Goal: Transaction & Acquisition: Book appointment/travel/reservation

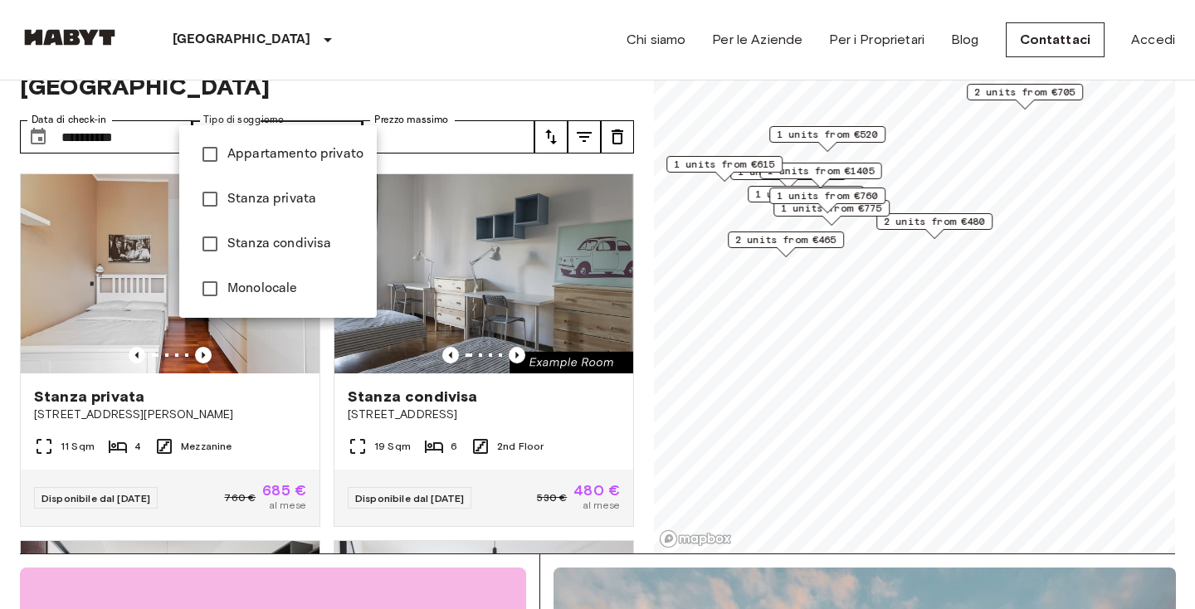
click at [249, 188] on li "Stanza privata" at bounding box center [278, 199] width 198 height 45
type input "**********"
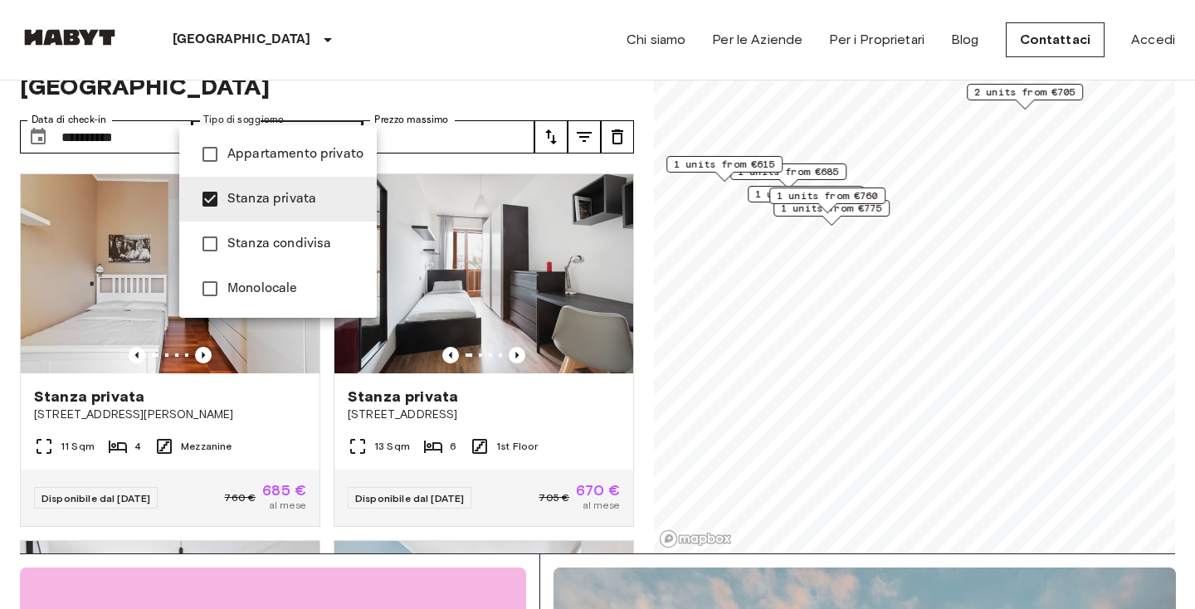
click at [795, 178] on div at bounding box center [597, 304] width 1195 height 609
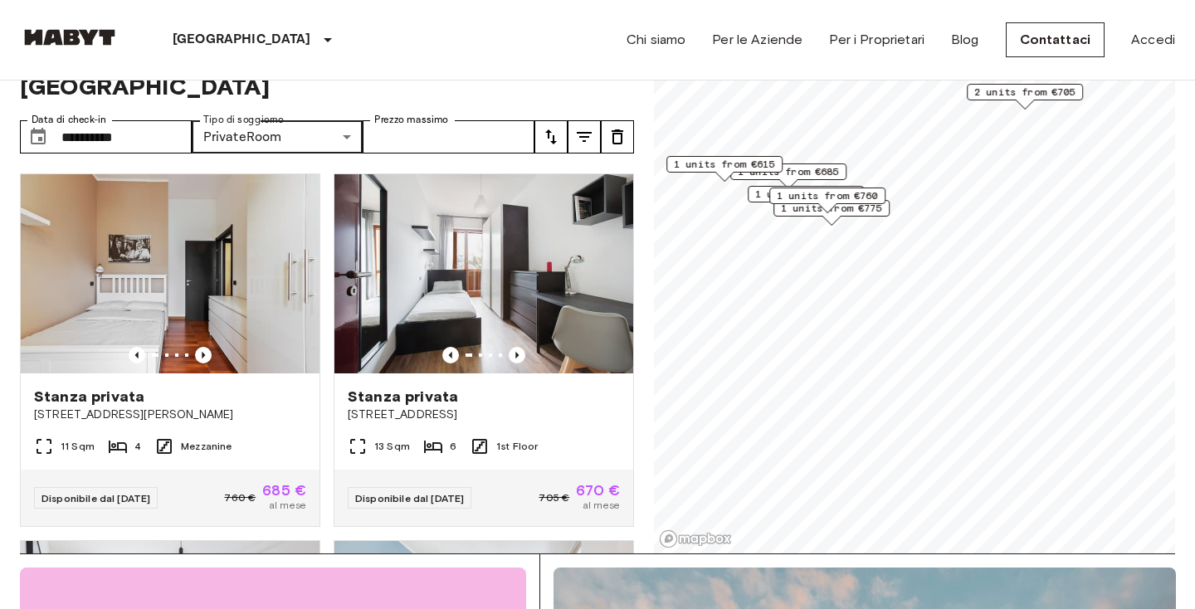
click at [804, 173] on span "1 units from €685" at bounding box center [788, 171] width 101 height 15
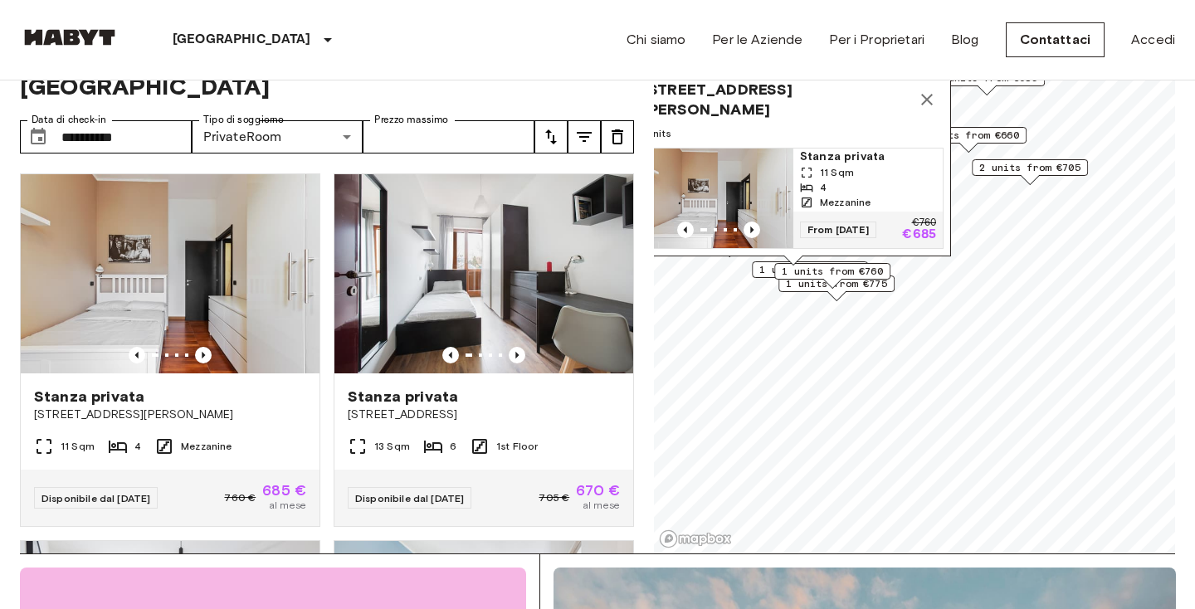
click at [828, 276] on span "1 units from €760" at bounding box center [832, 271] width 101 height 15
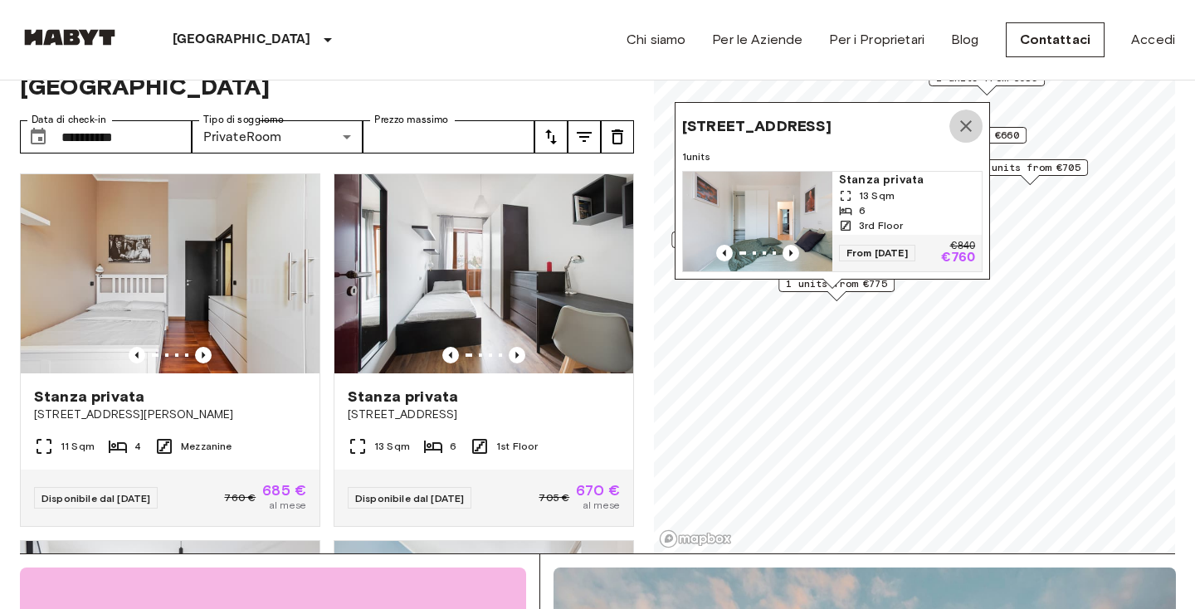
click at [956, 129] on icon "Map marker" at bounding box center [966, 126] width 20 height 20
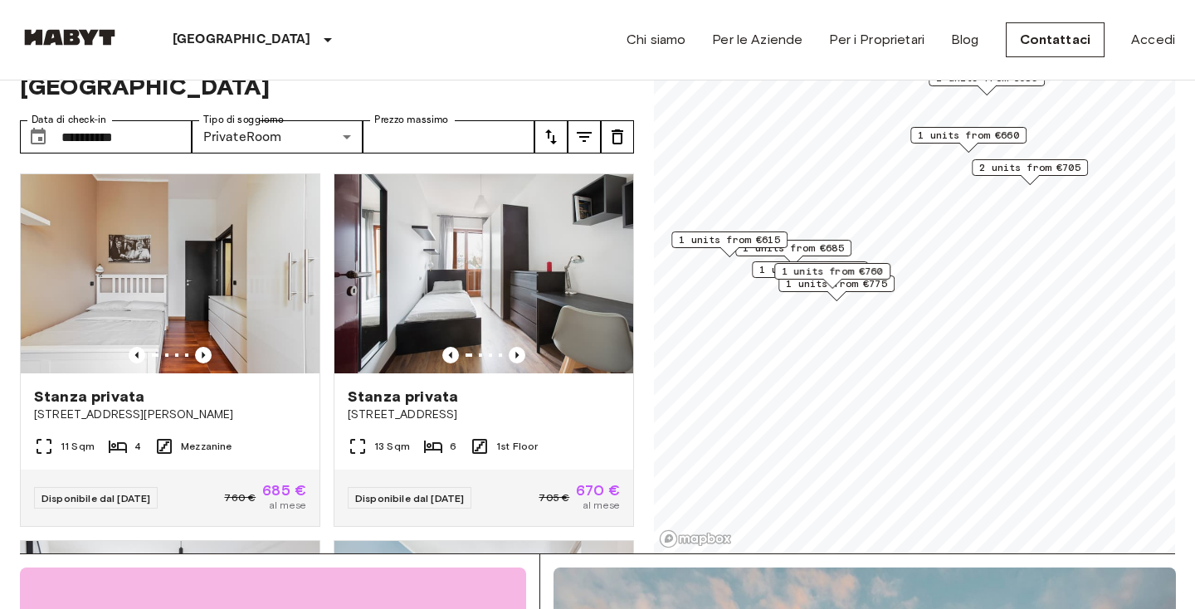
click at [814, 256] on div "1 units from €685" at bounding box center [793, 248] width 116 height 17
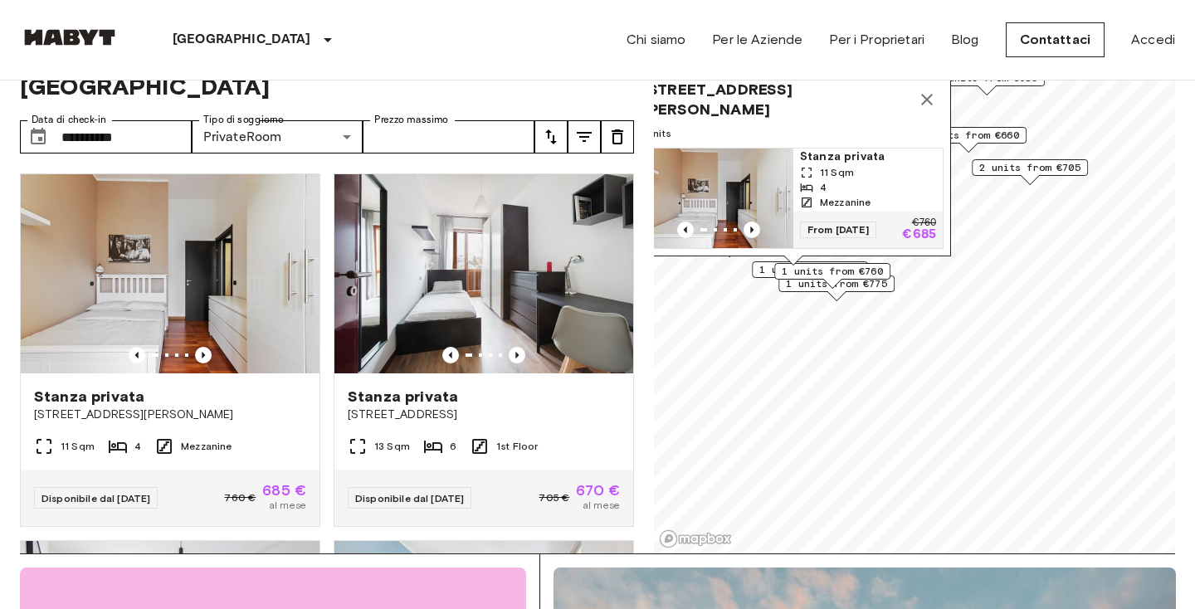
click at [834, 291] on span "1 units from €775" at bounding box center [836, 283] width 101 height 15
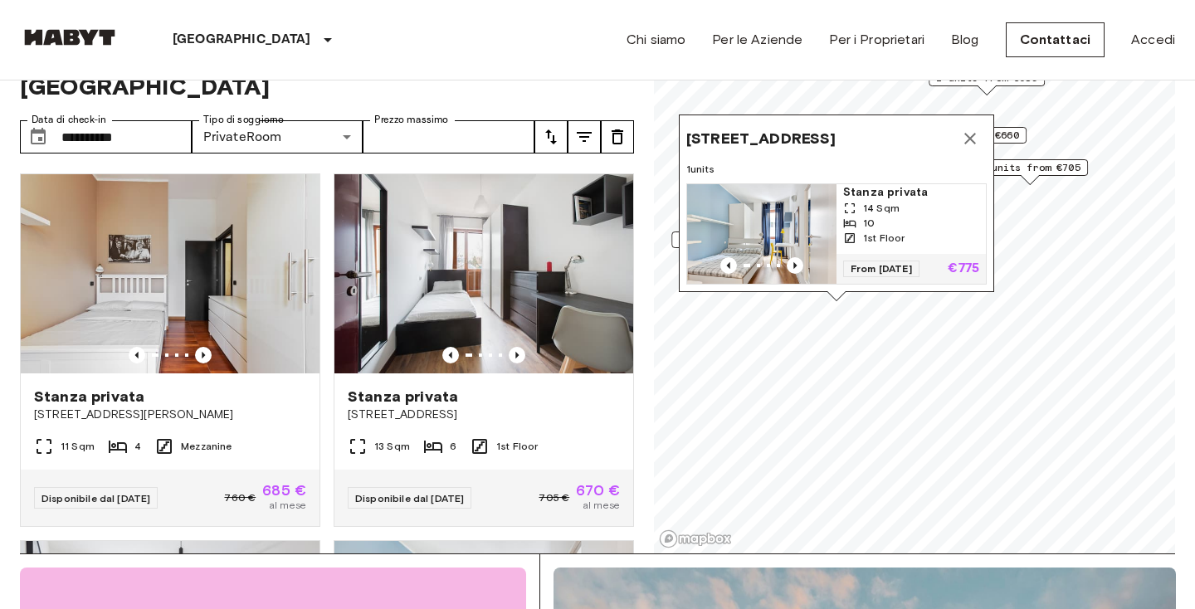
click at [965, 141] on icon "Map marker" at bounding box center [970, 139] width 20 height 20
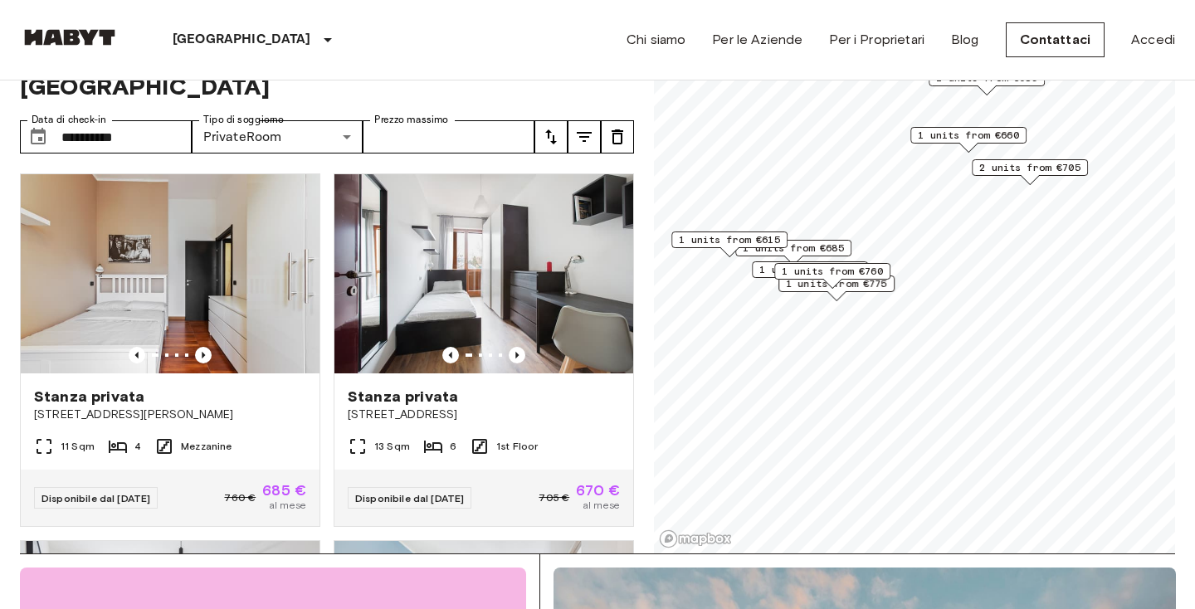
click at [755, 232] on span "1 units from €615" at bounding box center [729, 239] width 101 height 15
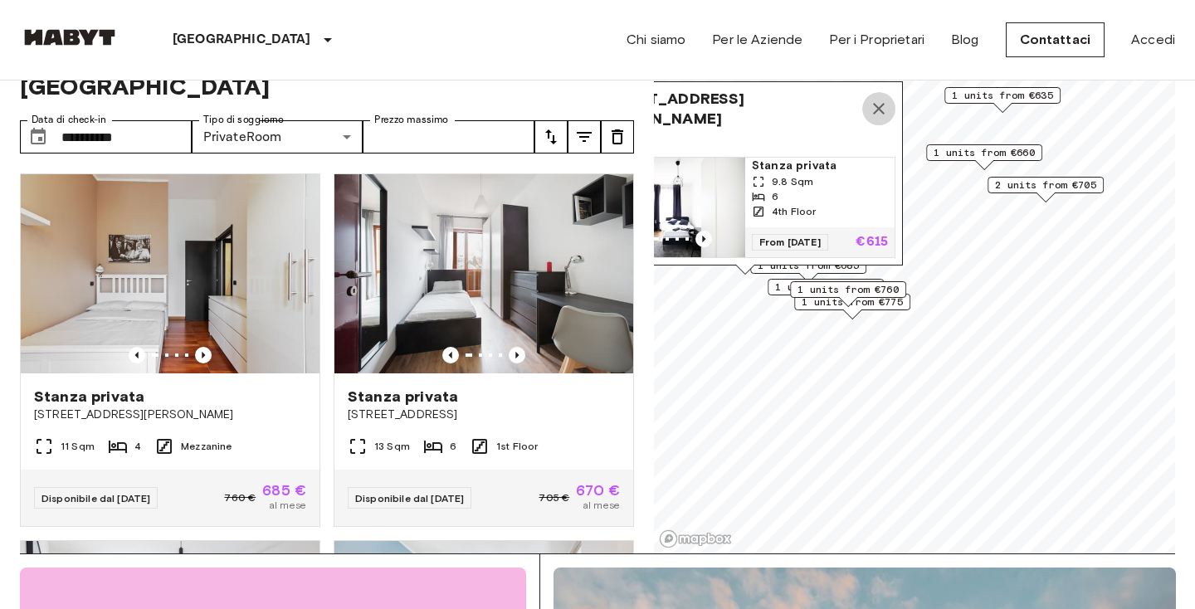
click at [872, 112] on icon "Map marker" at bounding box center [879, 109] width 20 height 20
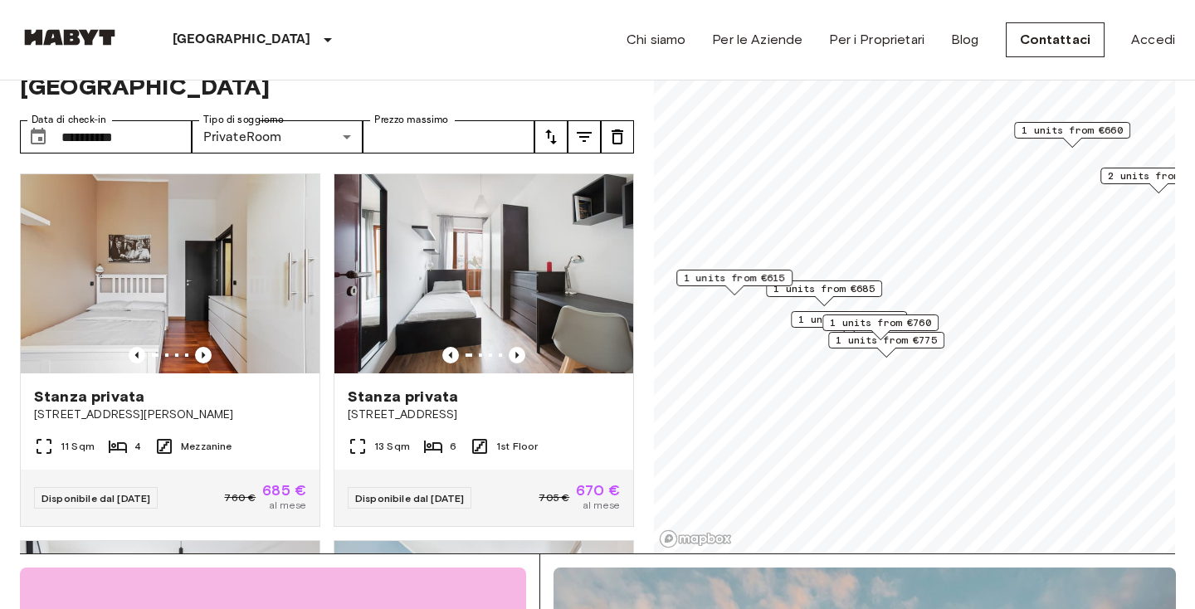
scroll to position [30, 0]
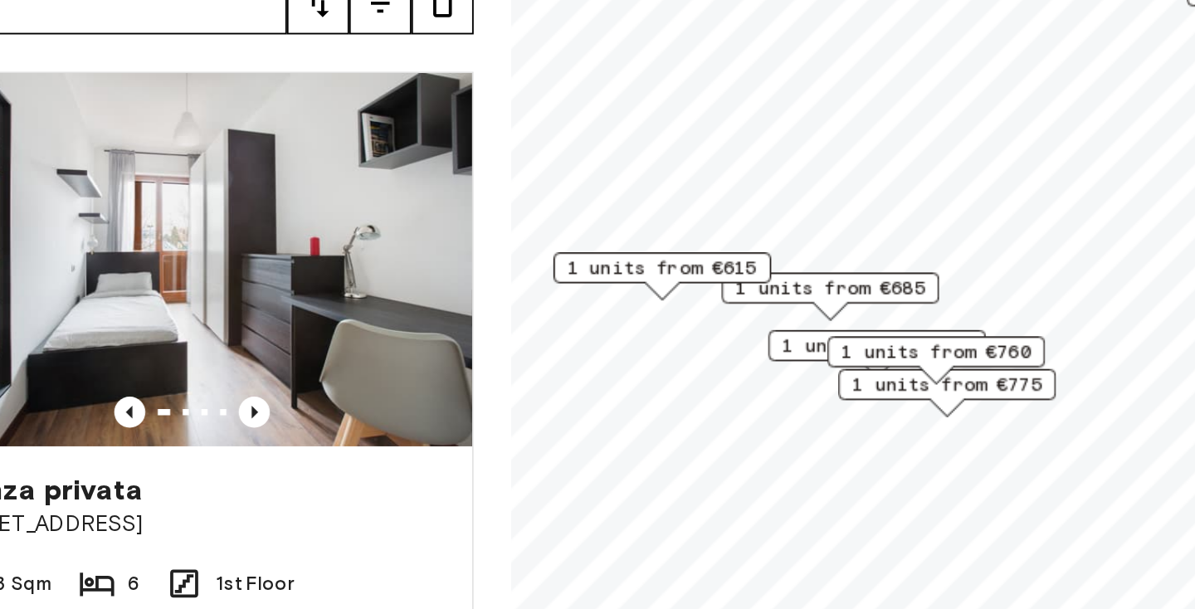
click at [774, 308] on span "1 units from €685" at bounding box center [824, 315] width 101 height 15
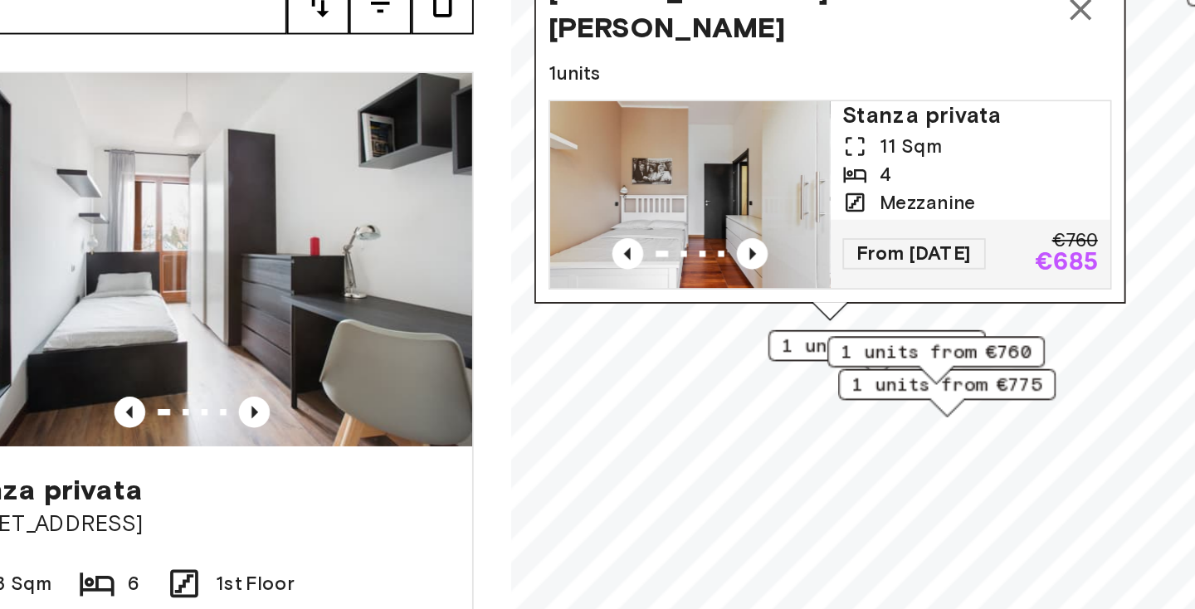
click at [799, 339] on span "1 units from €670" at bounding box center [849, 346] width 101 height 15
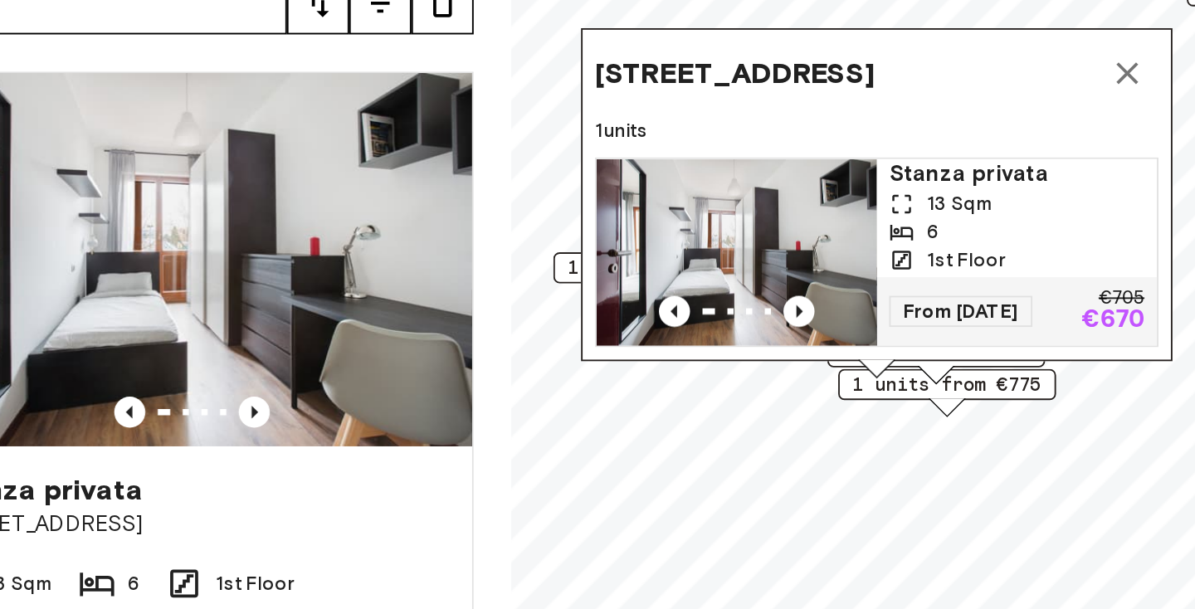
click at [700, 247] on img "Map marker" at bounding box center [774, 297] width 149 height 100
click at [823, 341] on div "1 units from €760" at bounding box center [881, 354] width 116 height 26
click at [836, 359] on span "1 units from €775" at bounding box center [886, 366] width 101 height 15
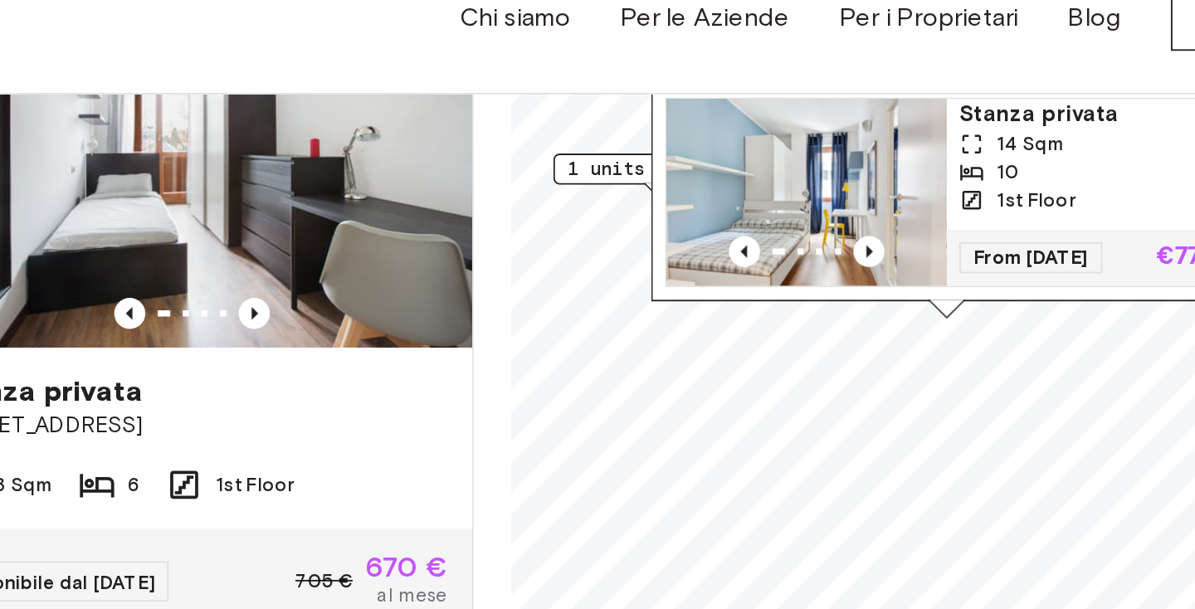
scroll to position [154, 0]
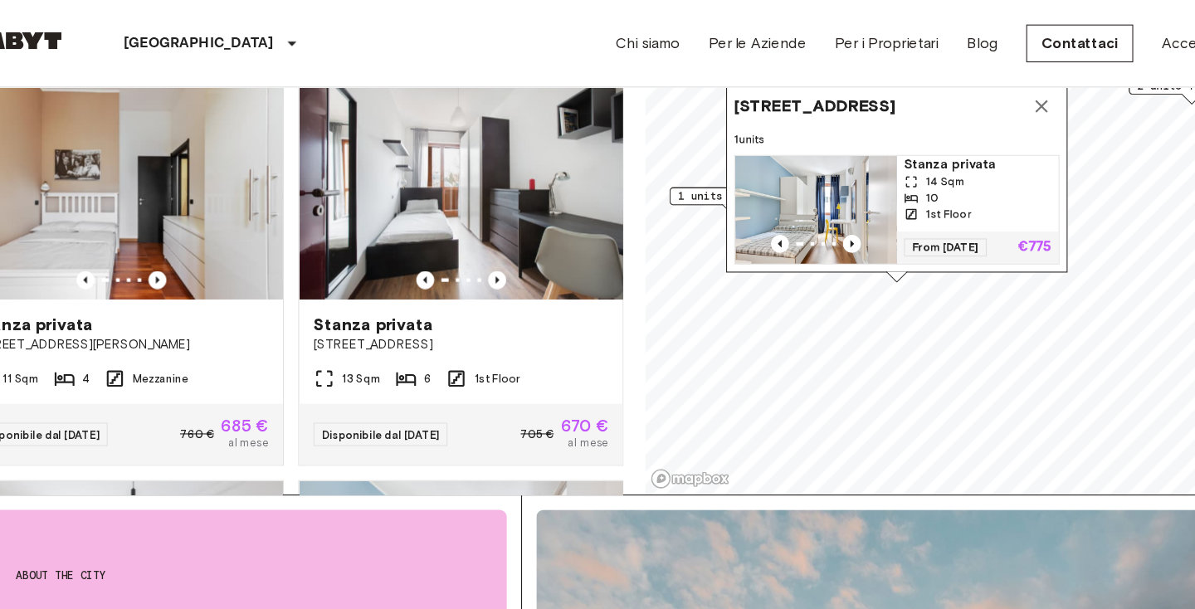
click at [1010, 96] on icon "Map marker" at bounding box center [1020, 98] width 20 height 20
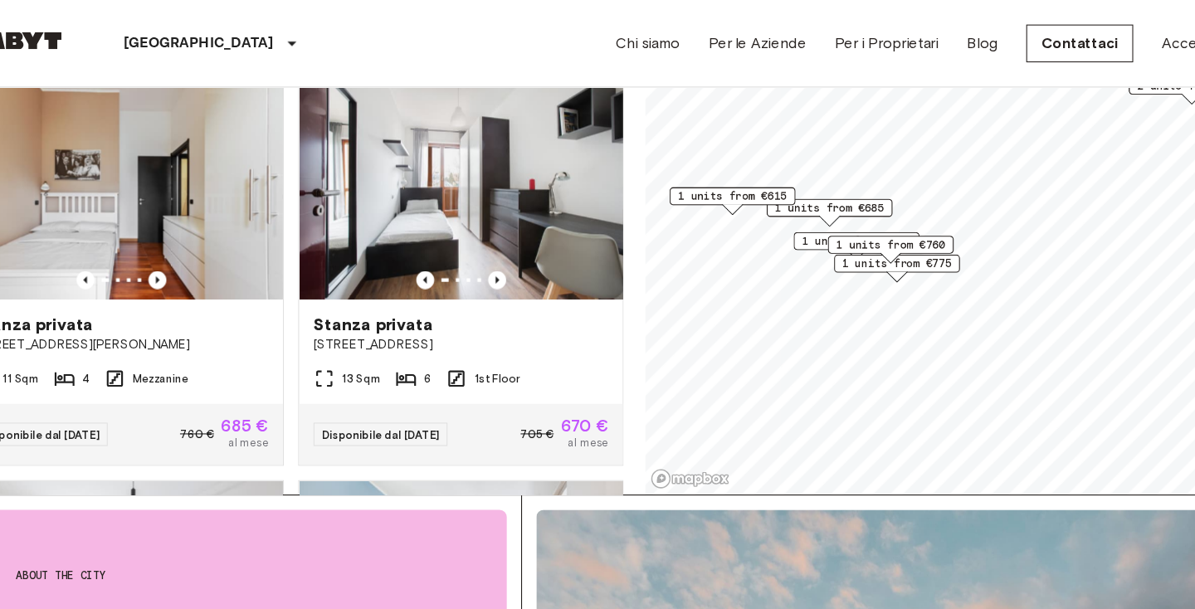
click at [799, 221] on span "1 units from €670" at bounding box center [849, 222] width 101 height 15
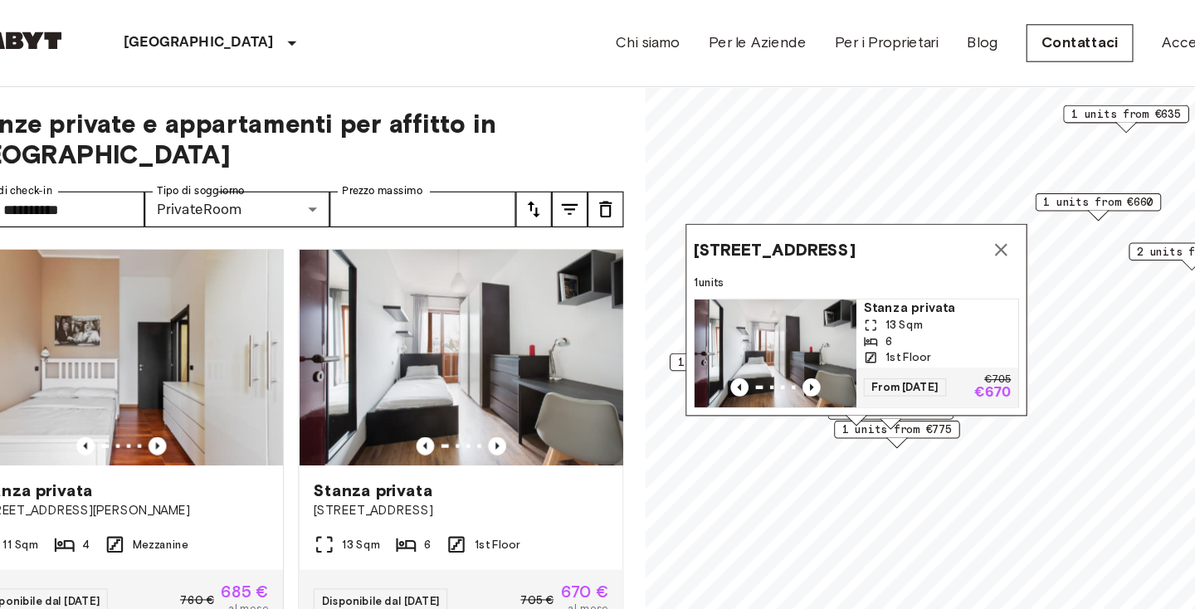
scroll to position [0, 0]
click at [973, 224] on icon "Map marker" at bounding box center [983, 231] width 20 height 20
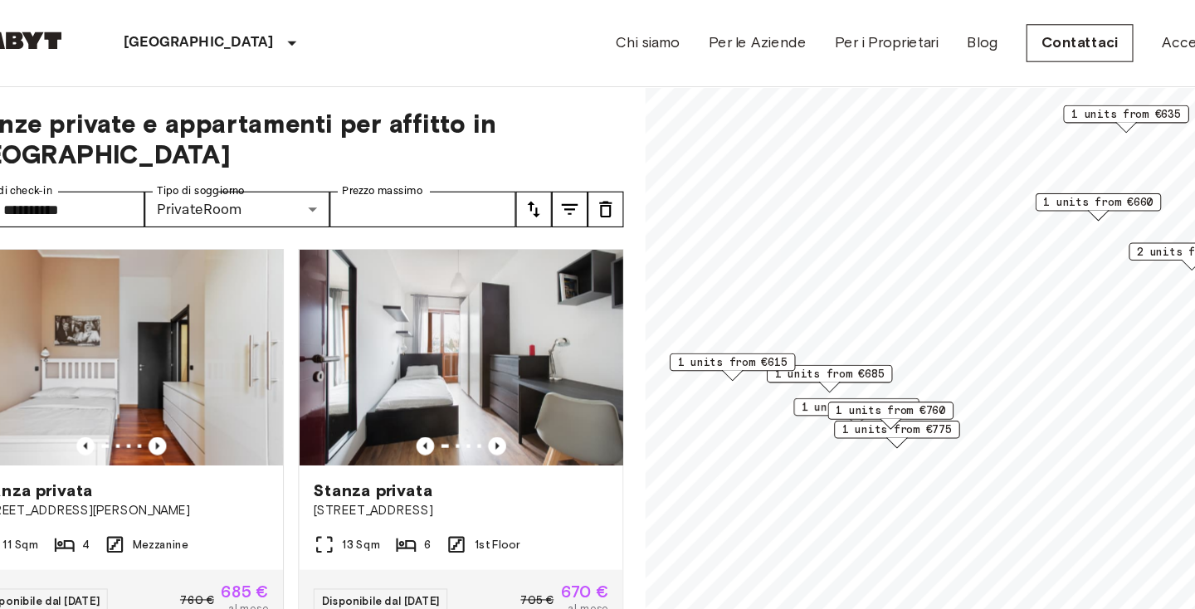
click at [836, 399] on span "1 units from €775" at bounding box center [886, 396] width 101 height 15
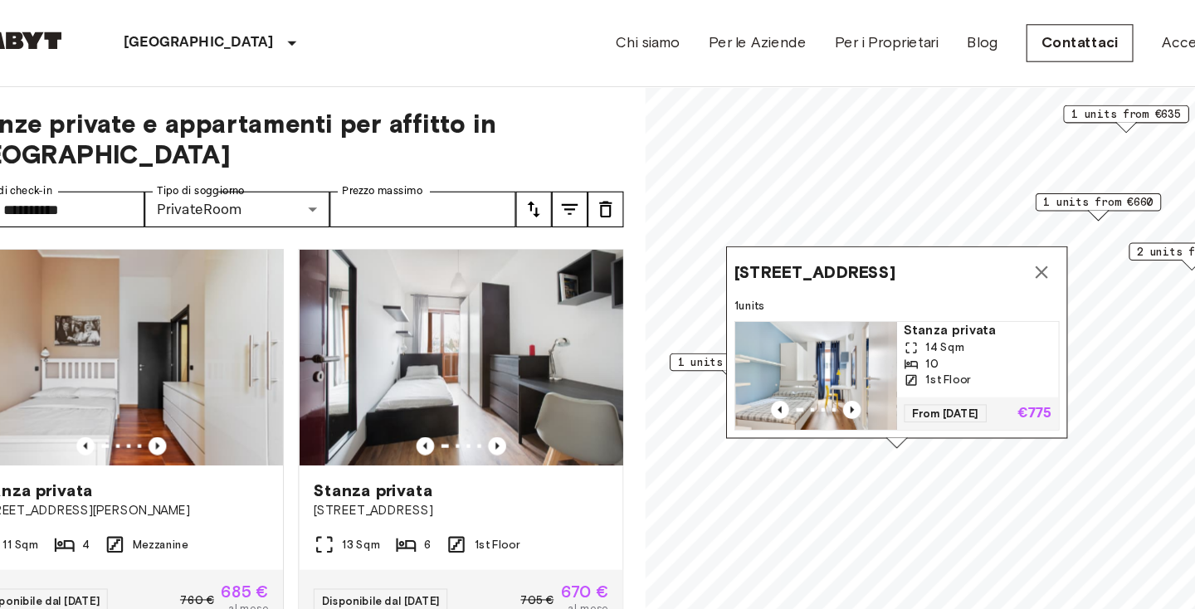
click at [1010, 252] on icon "Map marker" at bounding box center [1020, 252] width 20 height 20
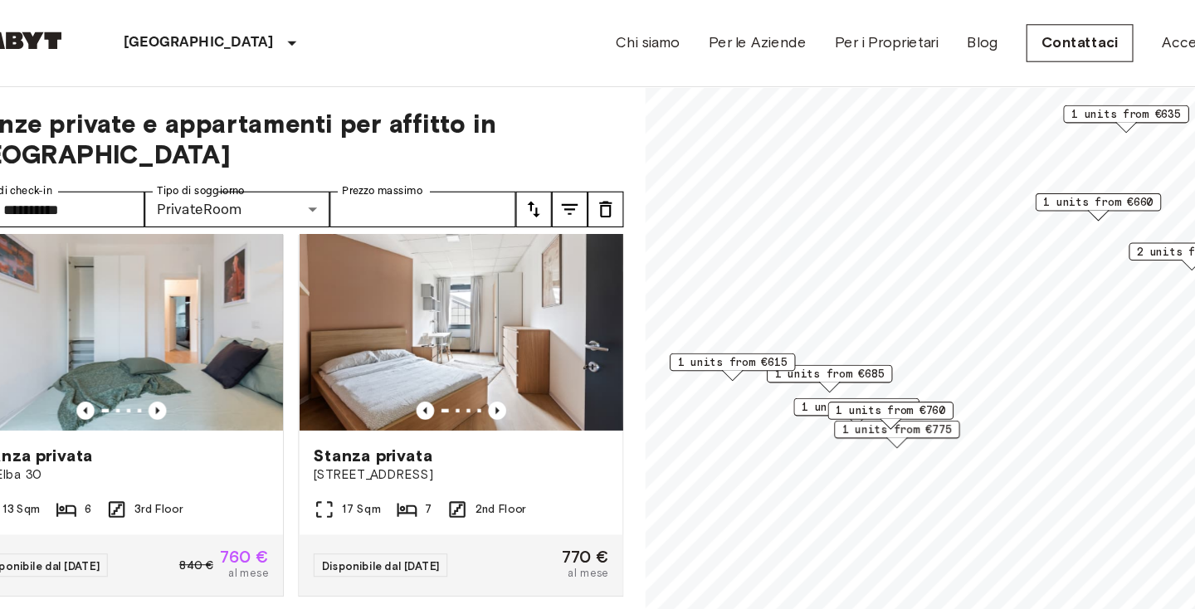
scroll to position [770, 0]
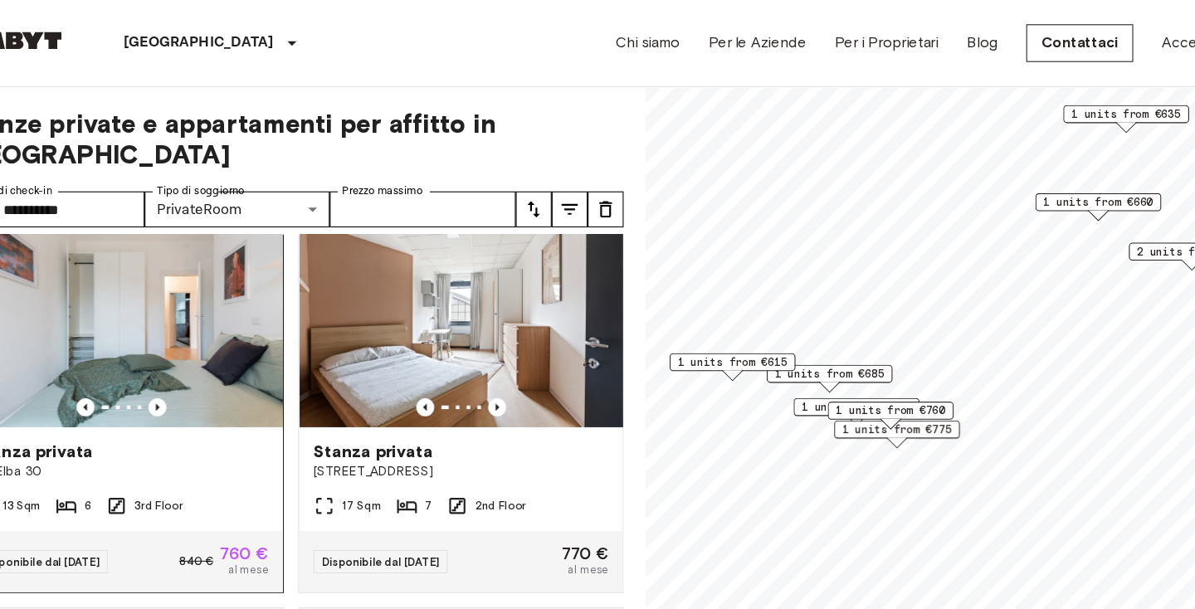
click at [143, 408] on div "Stanza privata" at bounding box center [170, 418] width 272 height 20
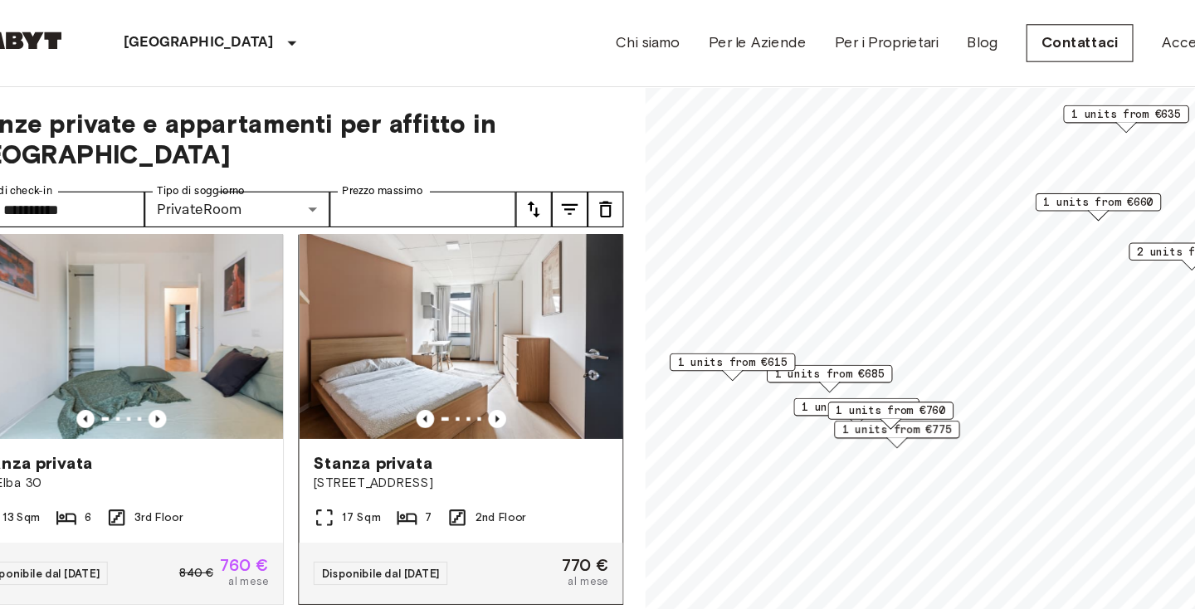
scroll to position [730, 0]
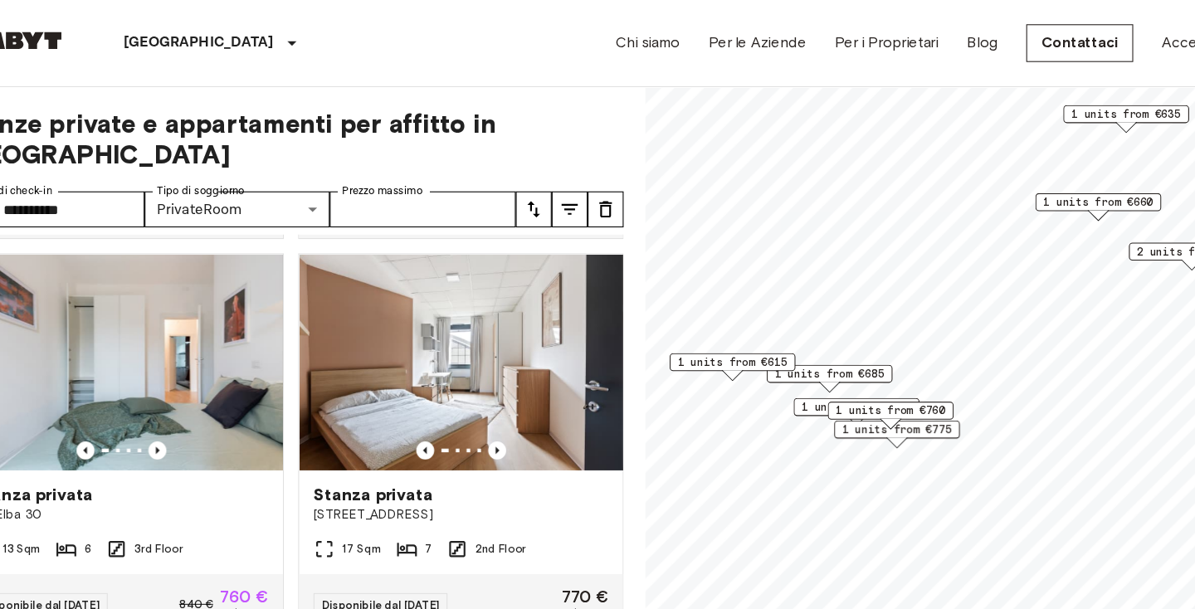
click at [1022, 186] on span "1 units from €660" at bounding box center [1072, 186] width 101 height 15
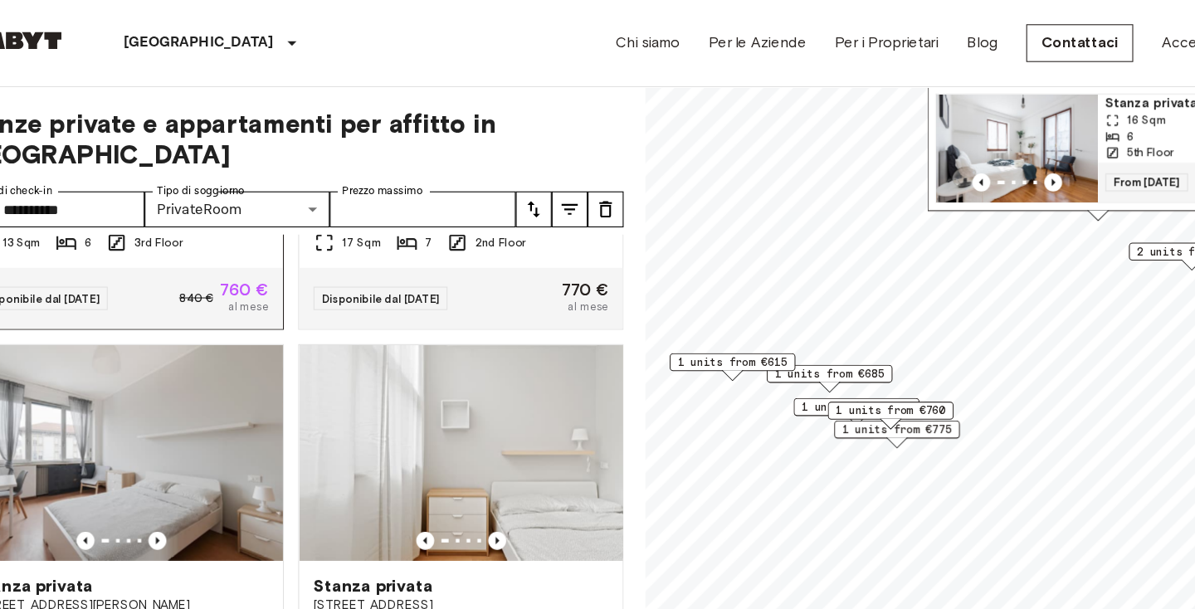
scroll to position [1026, 0]
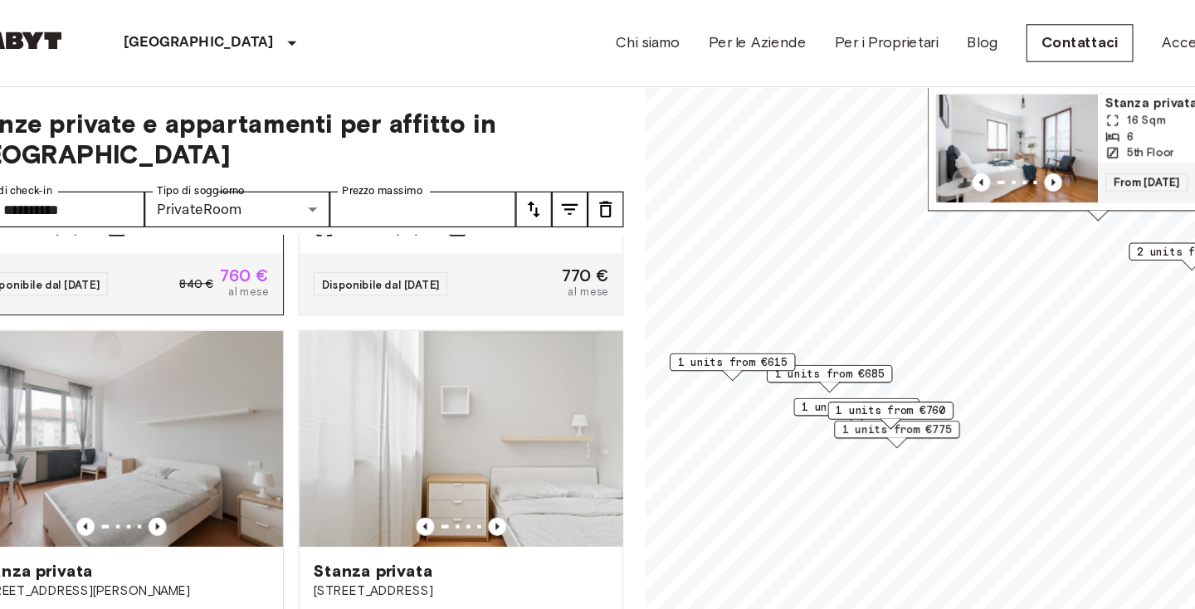
click at [222, 234] on div "Disponibile dal 18 Sep 25 840 € 760 € al mese" at bounding box center [170, 262] width 299 height 56
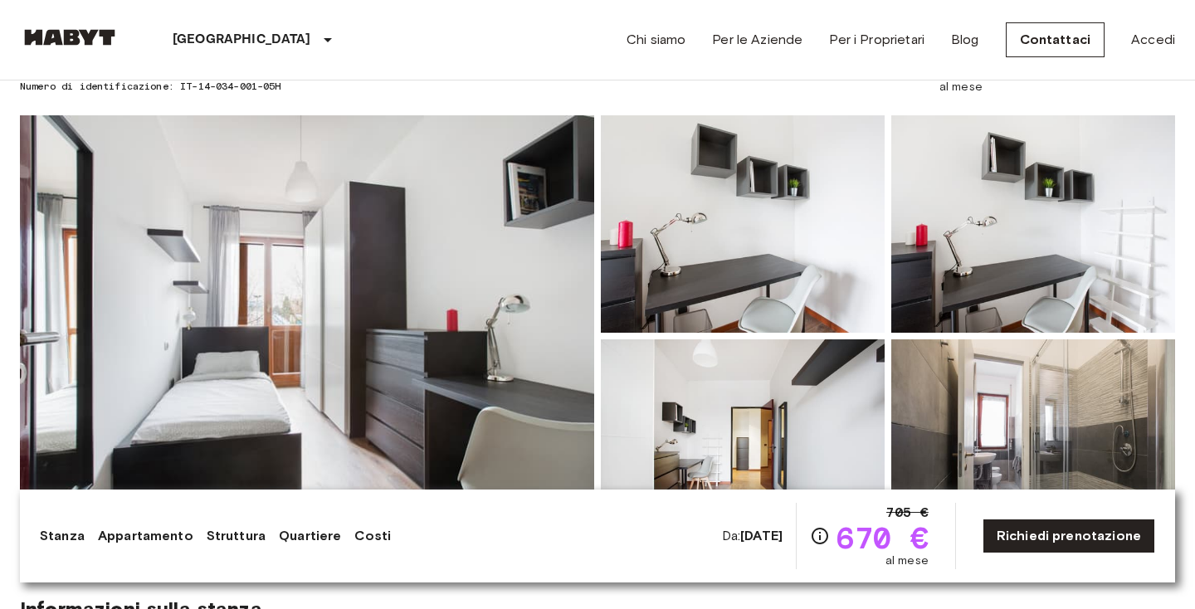
scroll to position [115, 0]
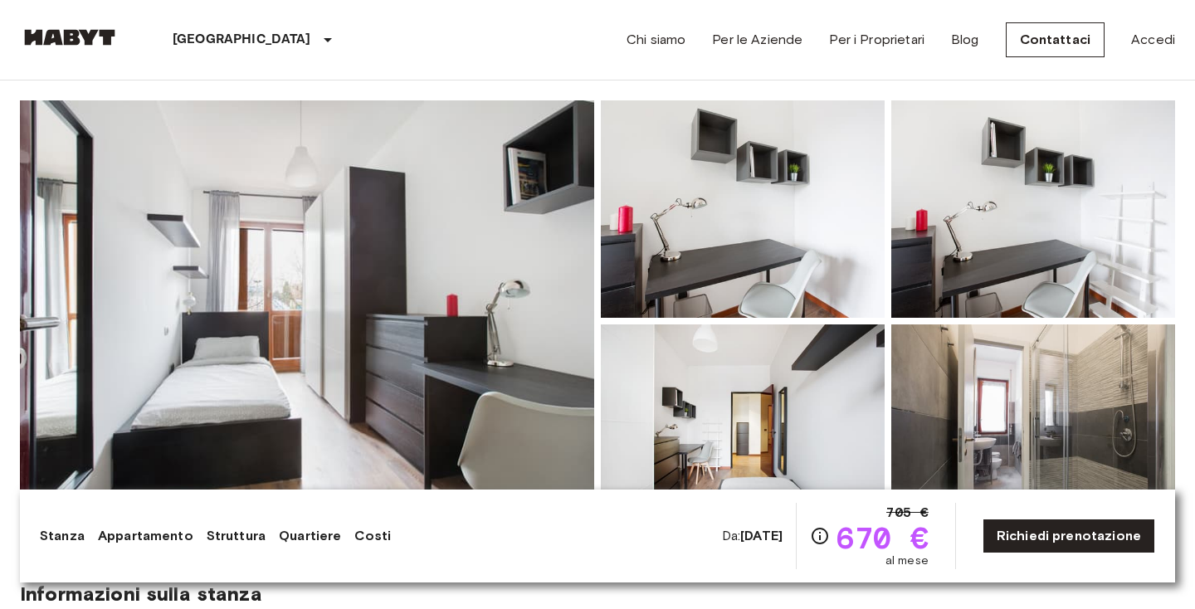
click at [502, 238] on img at bounding box center [307, 321] width 574 height 442
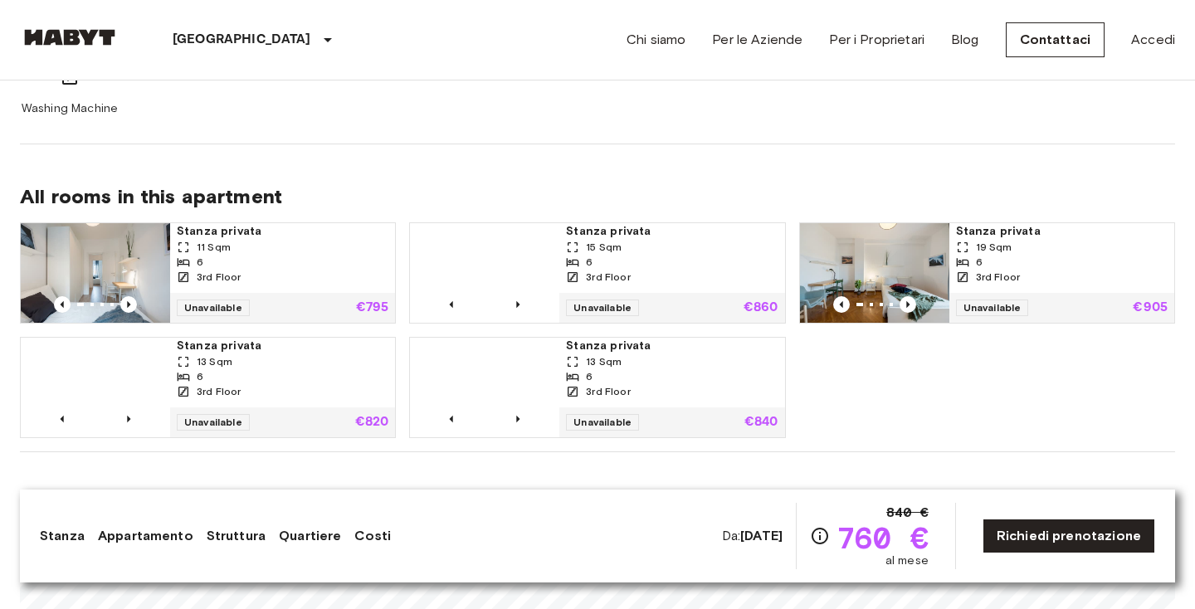
scroll to position [1009, 0]
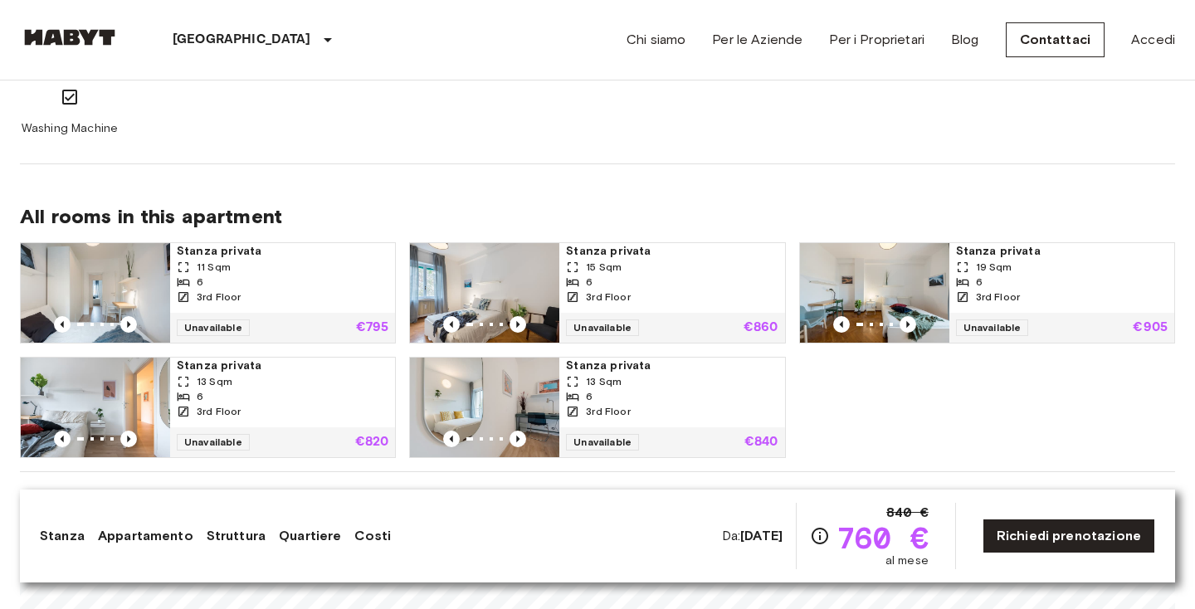
click at [861, 286] on img at bounding box center [874, 293] width 149 height 100
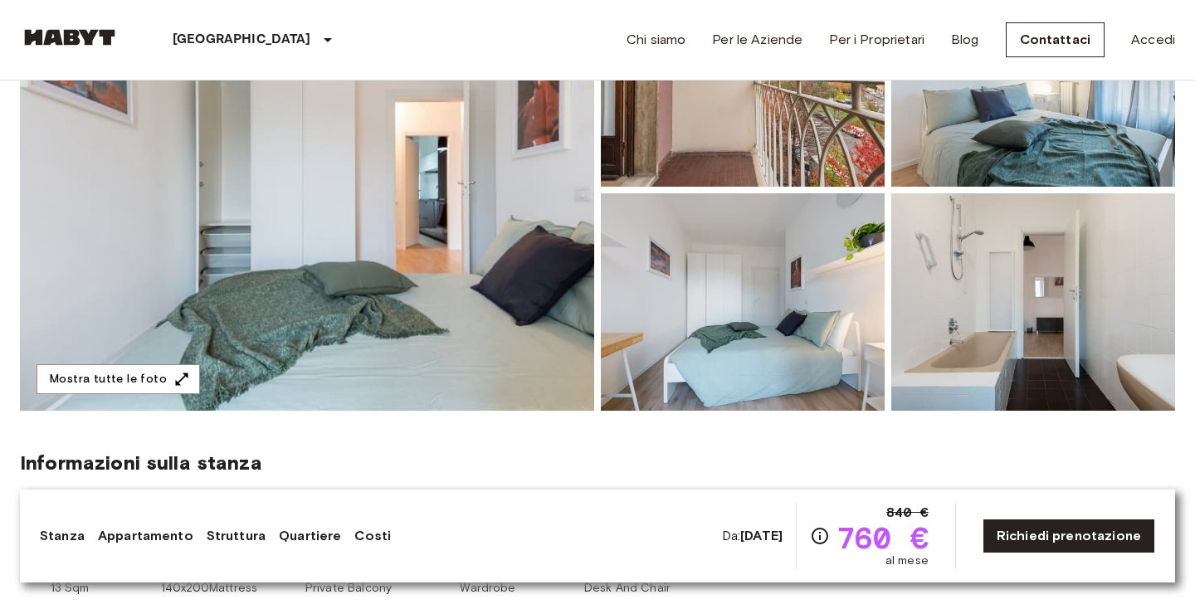
scroll to position [192, 0]
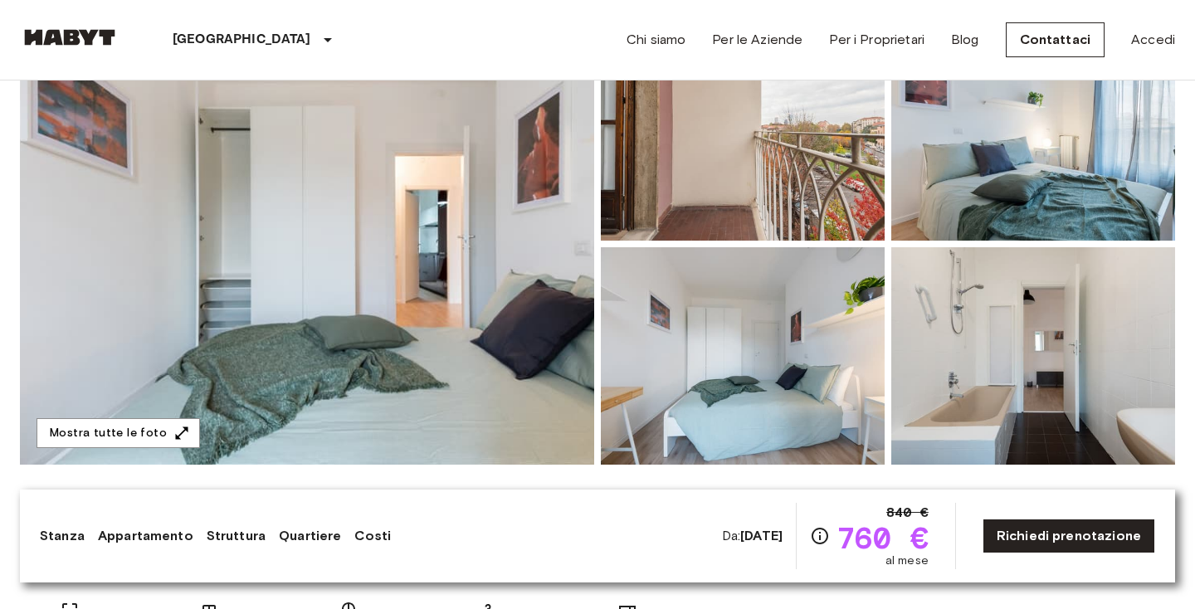
click at [499, 225] on img at bounding box center [307, 244] width 574 height 442
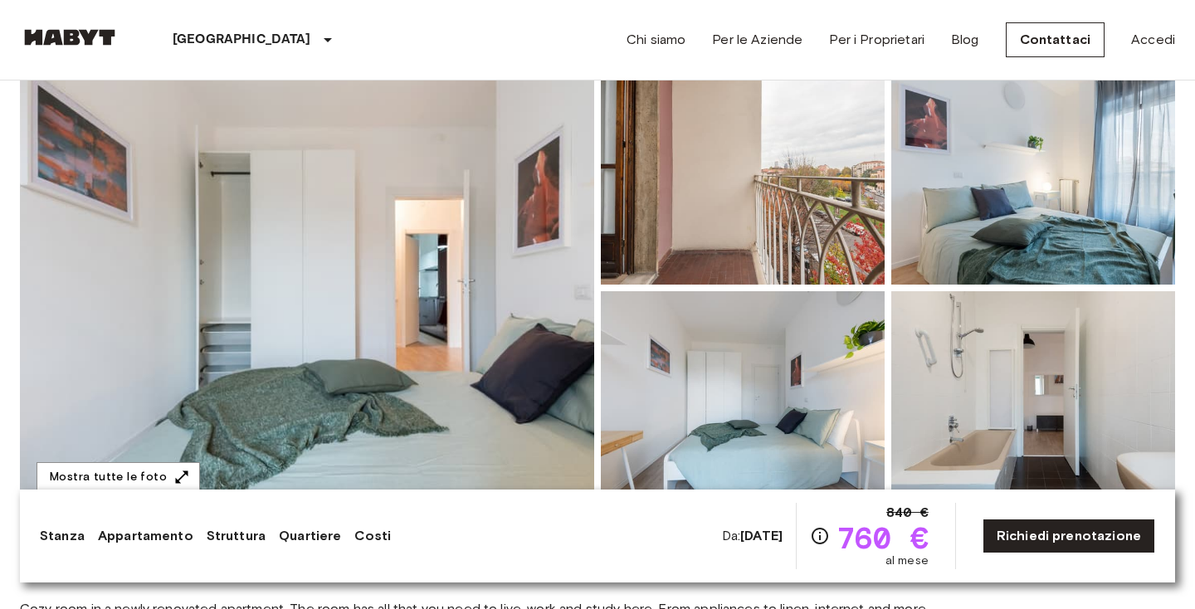
scroll to position [145, 0]
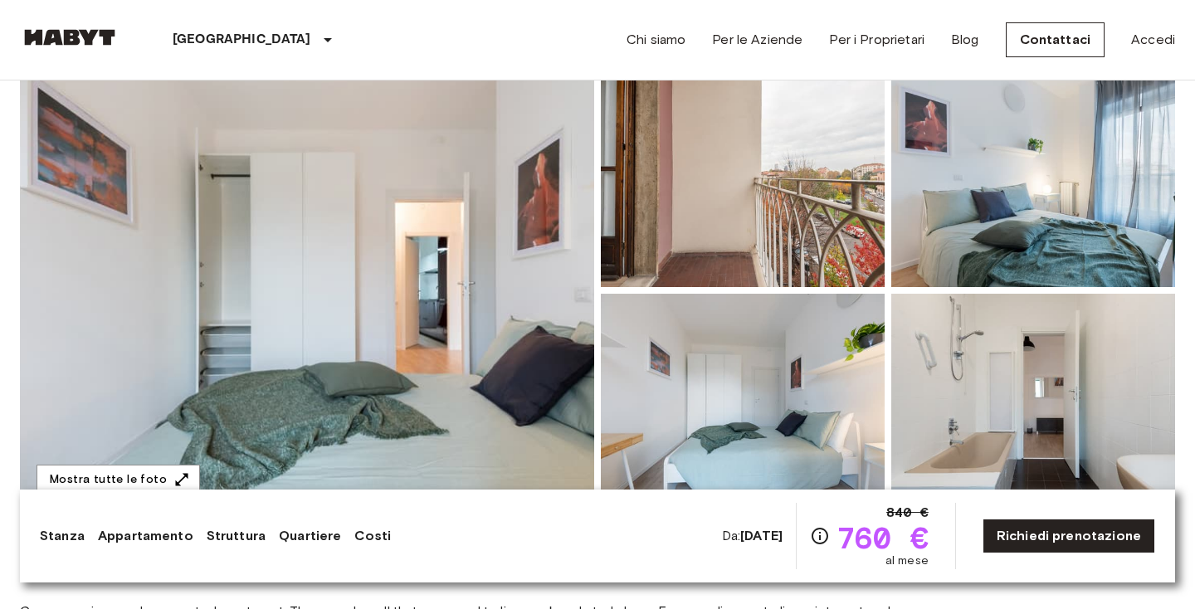
click at [443, 238] on img at bounding box center [307, 291] width 574 height 442
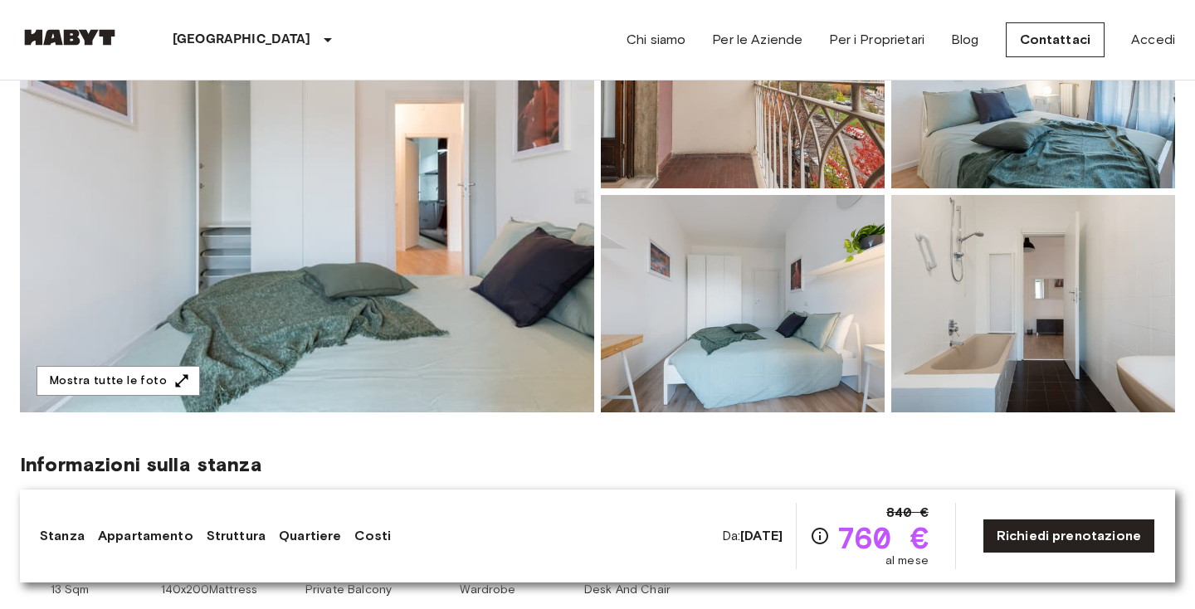
scroll to position [275, 0]
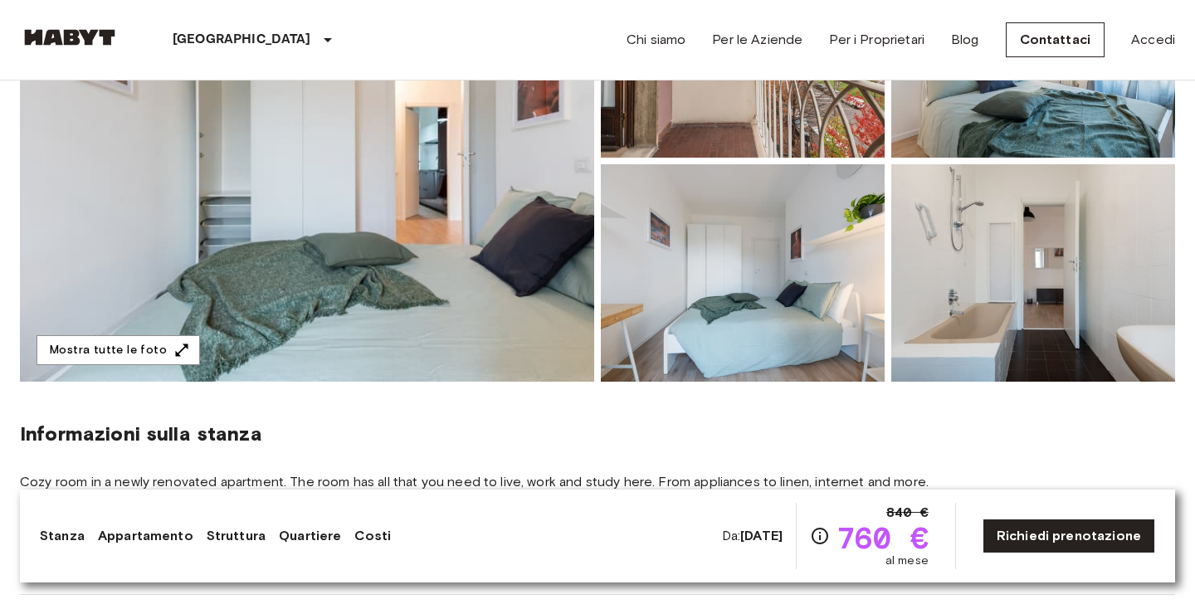
click at [913, 318] on img at bounding box center [1034, 272] width 284 height 217
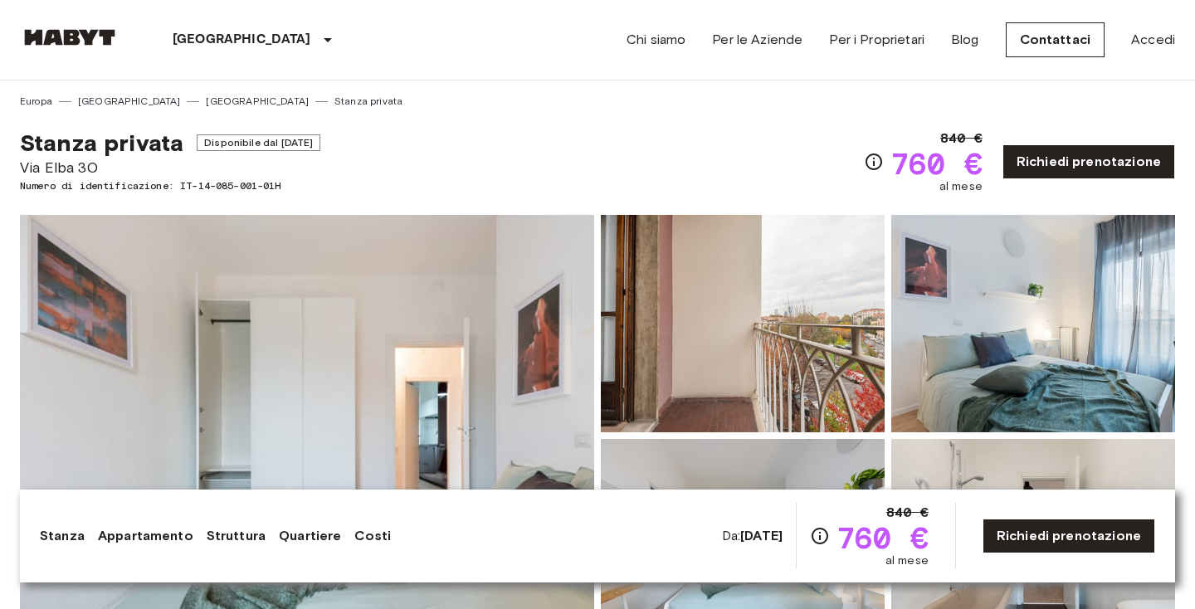
scroll to position [0, 0]
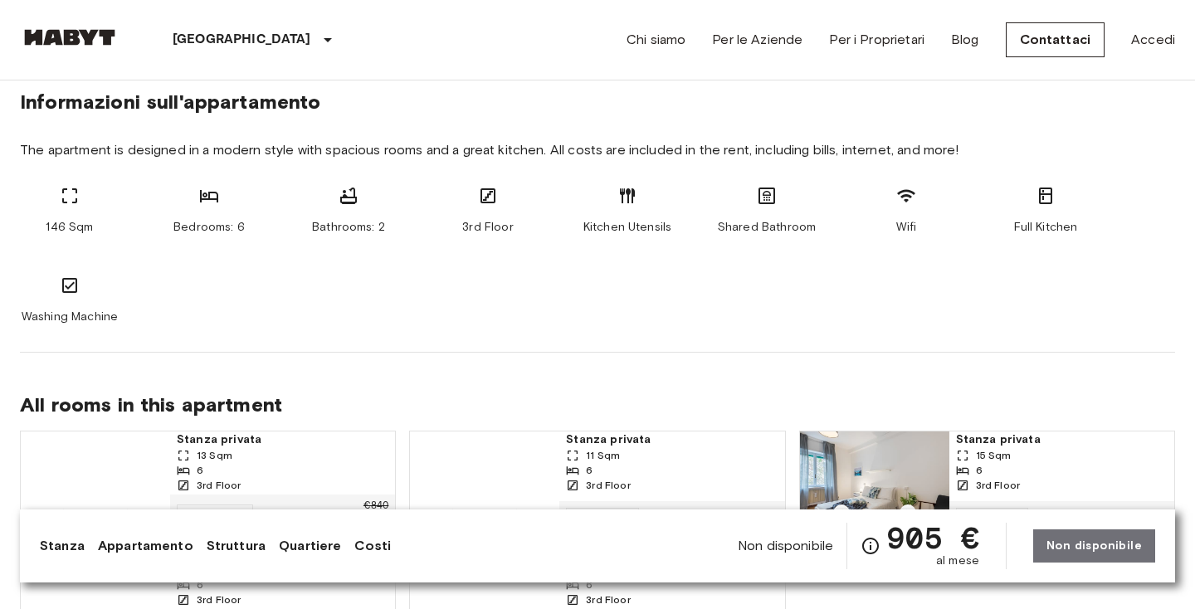
scroll to position [1090, 0]
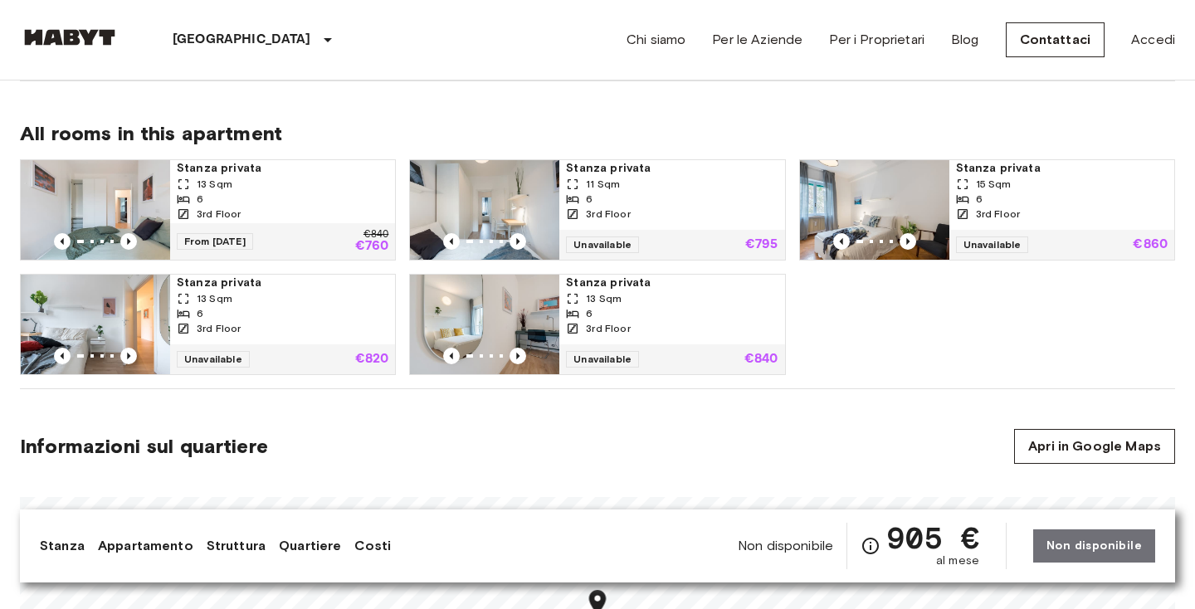
click at [475, 248] on div at bounding box center [484, 241] width 149 height 17
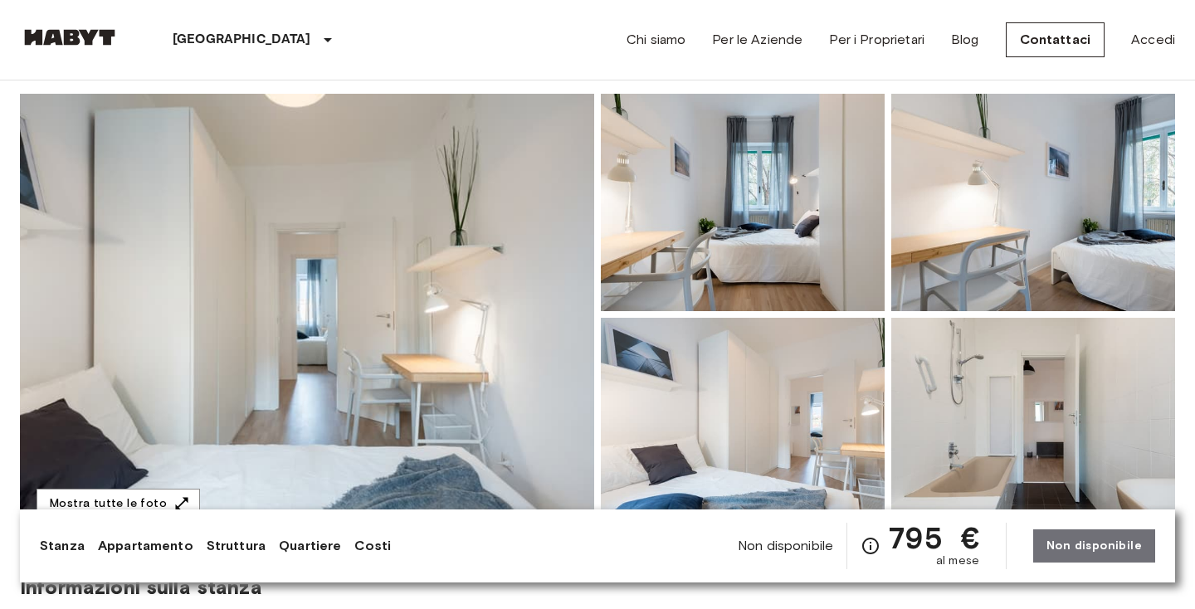
click at [497, 314] on img at bounding box center [307, 315] width 574 height 442
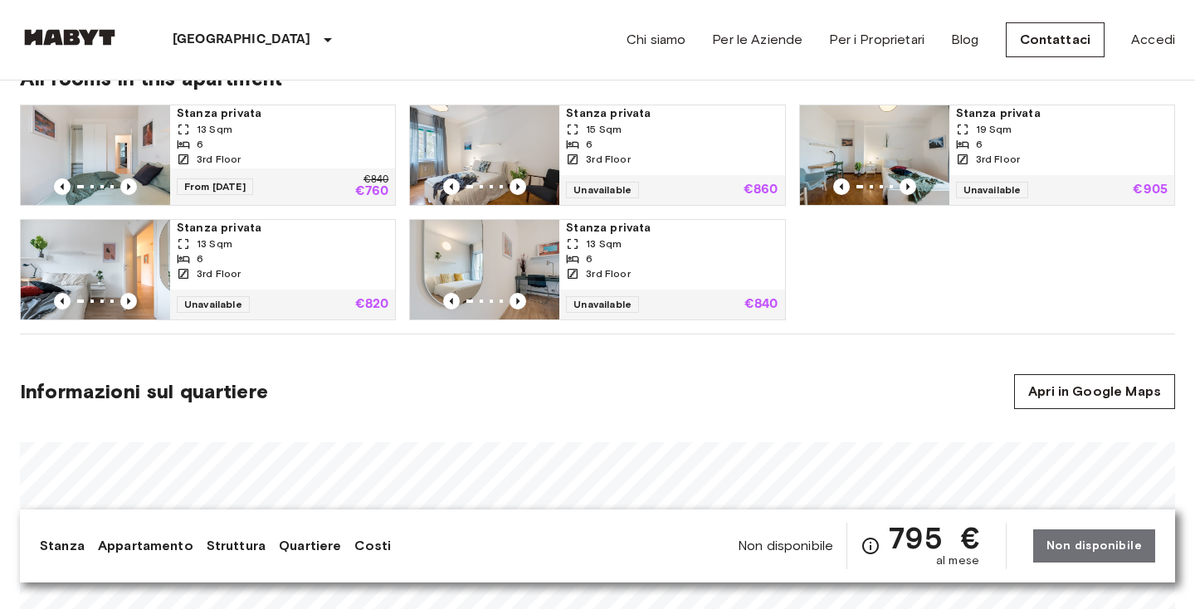
scroll to position [1112, 0]
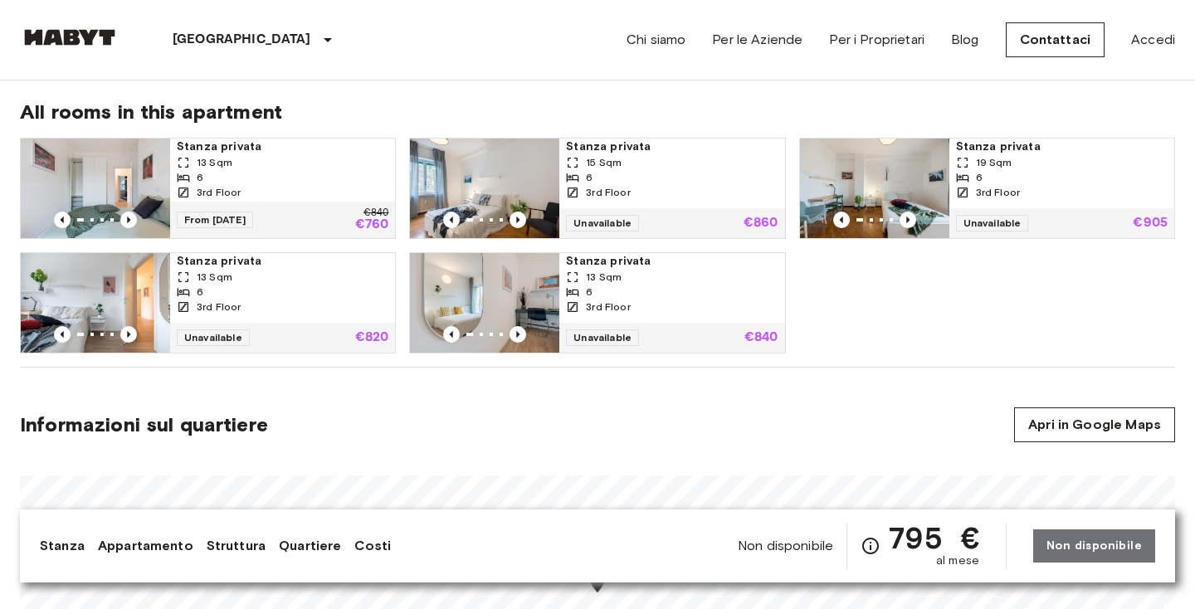
click at [487, 192] on img at bounding box center [484, 189] width 149 height 100
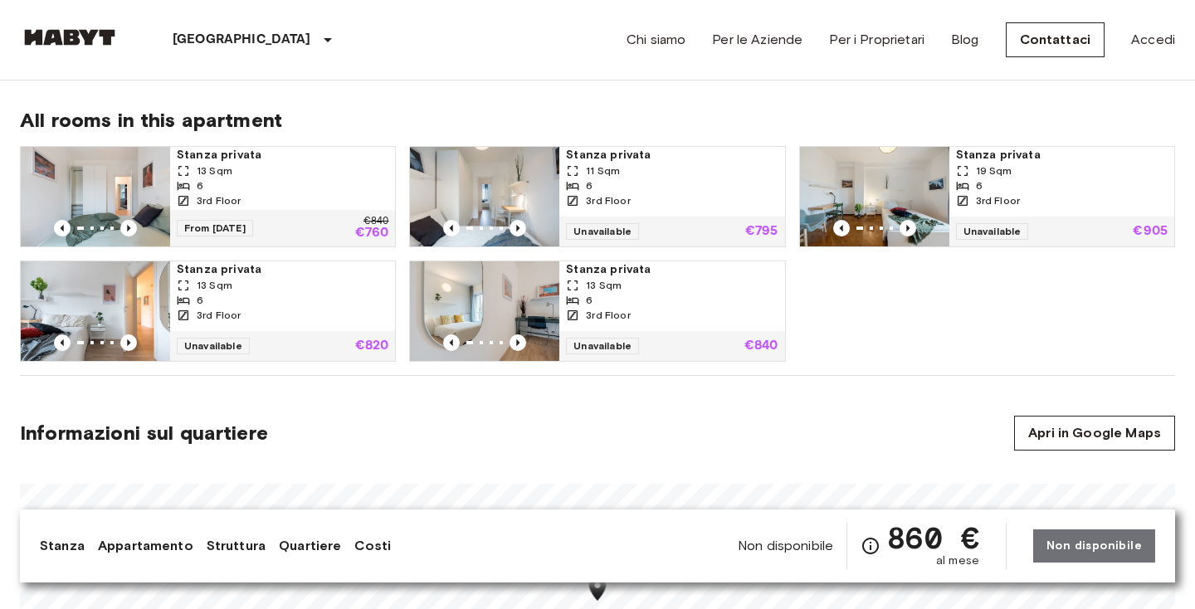
scroll to position [1022, 0]
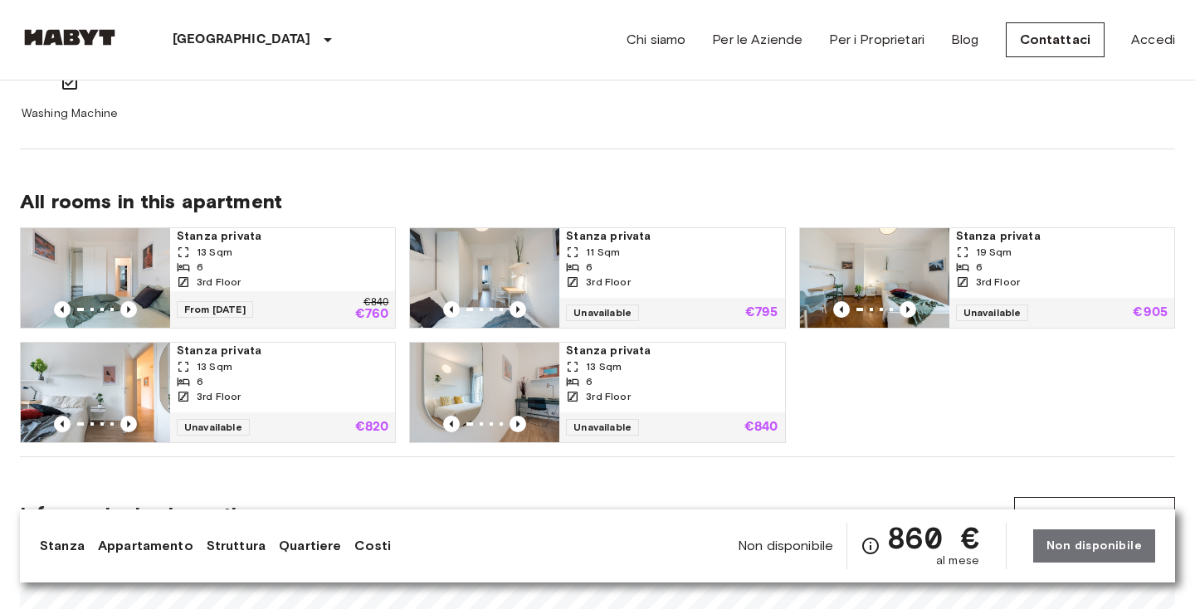
click at [118, 390] on img at bounding box center [95, 393] width 149 height 100
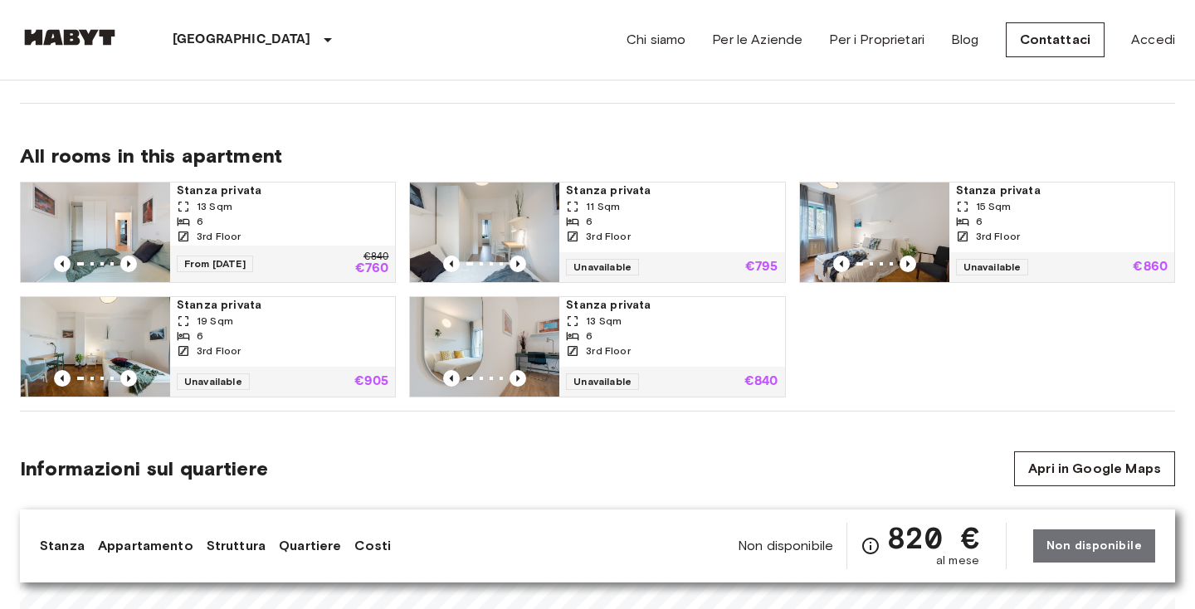
scroll to position [1091, 0]
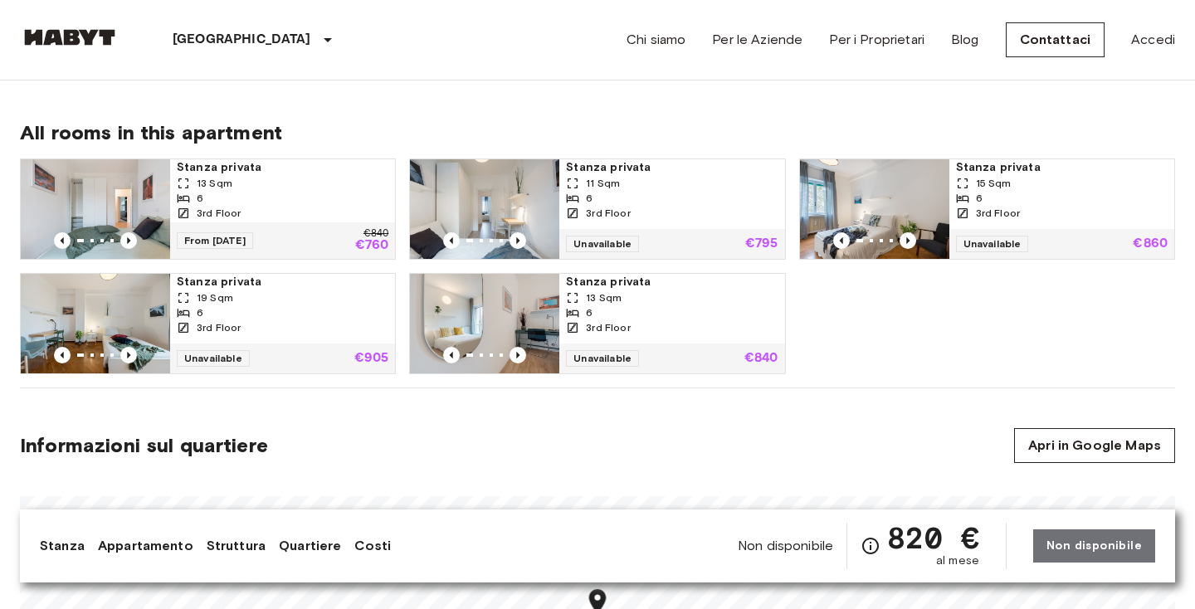
click at [332, 199] on div "6" at bounding box center [283, 198] width 212 height 15
